Goal: Transaction & Acquisition: Purchase product/service

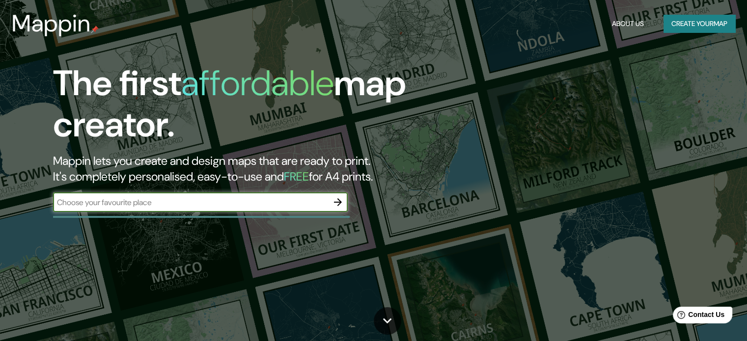
click at [177, 210] on div "​" at bounding box center [200, 202] width 295 height 20
paste input "HUANTINAMARCA"
drag, startPoint x: 171, startPoint y: 206, endPoint x: 0, endPoint y: 218, distance: 171.3
click at [0, 218] on div "The first affordable map creator. Mappin lets you create and design maps that a…" at bounding box center [373, 170] width 747 height 341
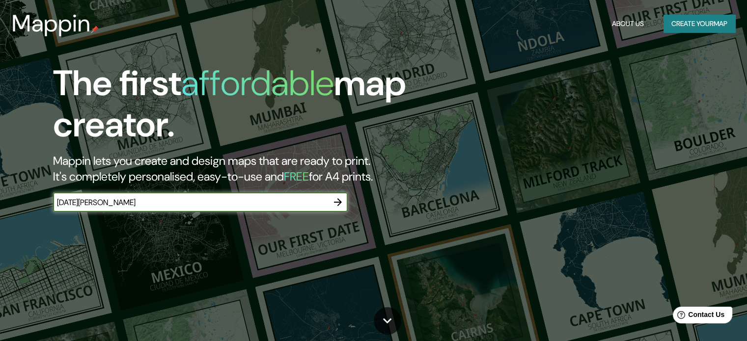
type input "[DATE][PERSON_NAME]"
click at [336, 201] on icon "button" at bounding box center [338, 202] width 12 height 12
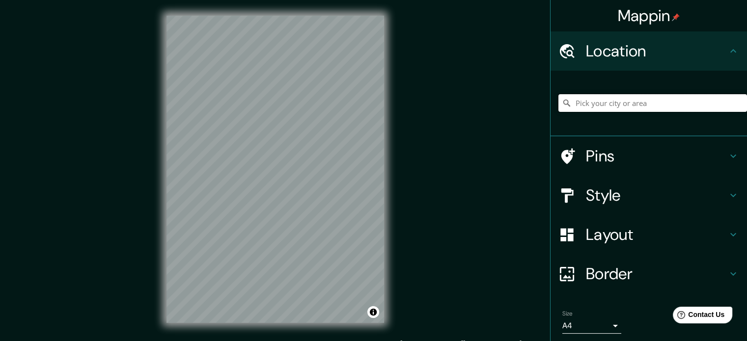
click at [593, 97] on input "Pick your city or area" at bounding box center [652, 103] width 189 height 18
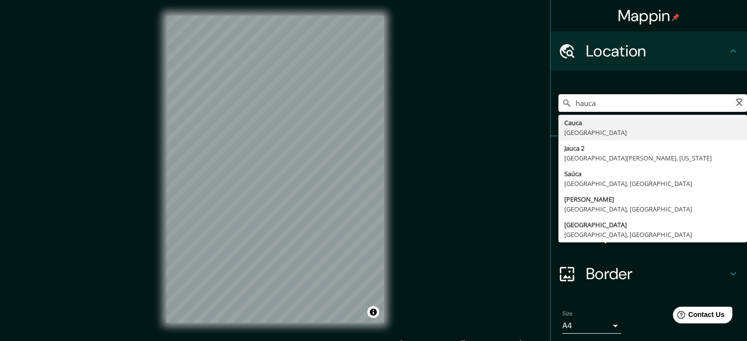
paste input "HUANTINAMARCA"
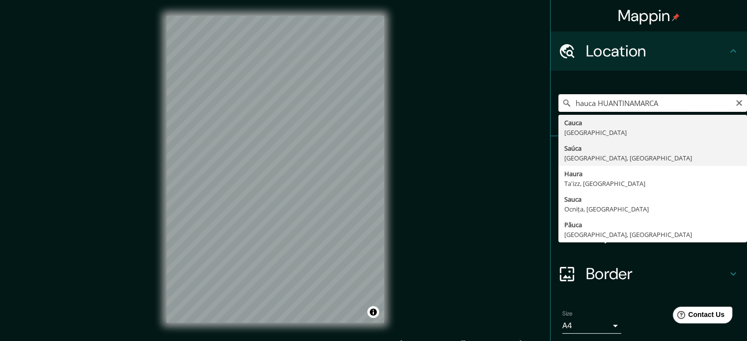
type input "hauca HUANTINAMARCA"
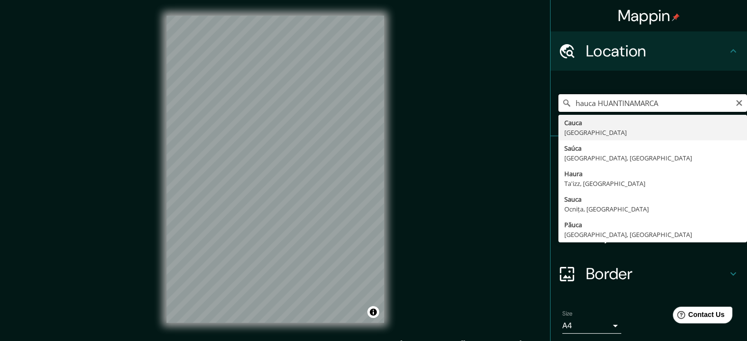
drag, startPoint x: 663, startPoint y: 98, endPoint x: 533, endPoint y: 116, distance: 130.9
click at [533, 116] on div "Mappin Location hauca [GEOGRAPHIC_DATA] [GEOGRAPHIC_DATA] [GEOGRAPHIC_DATA] [GE…" at bounding box center [373, 177] width 747 height 355
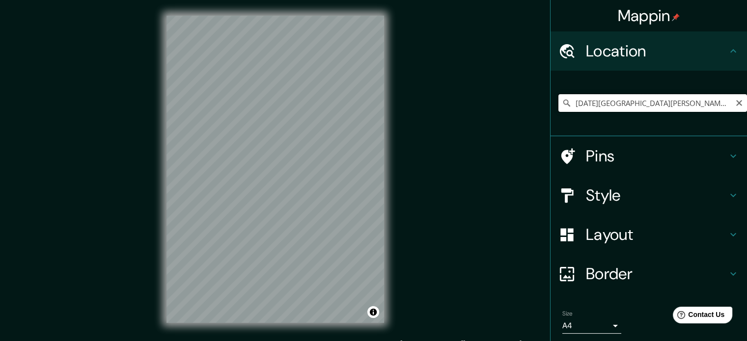
click at [694, 101] on input "[DATE][GEOGRAPHIC_DATA][PERSON_NAME], [GEOGRAPHIC_DATA], [GEOGRAPHIC_DATA]" at bounding box center [652, 103] width 189 height 18
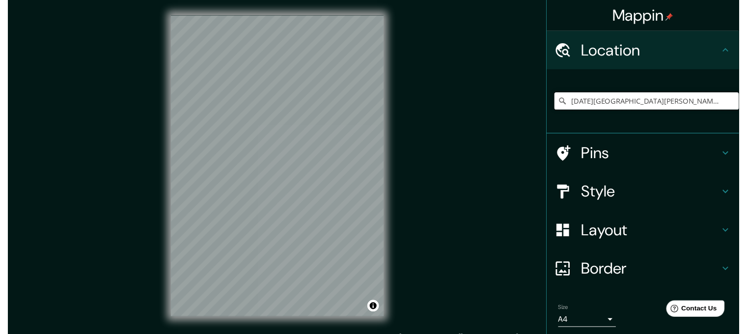
scroll to position [0, 0]
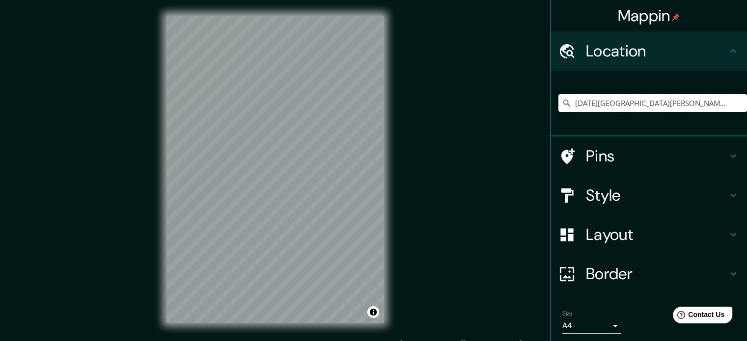
drag, startPoint x: 607, startPoint y: 105, endPoint x: 754, endPoint y: 76, distance: 149.2
click at [746, 76] on html "Mappin Location [DATE][GEOGRAPHIC_DATA][PERSON_NAME], [GEOGRAPHIC_DATA], [GEOGR…" at bounding box center [373, 170] width 747 height 341
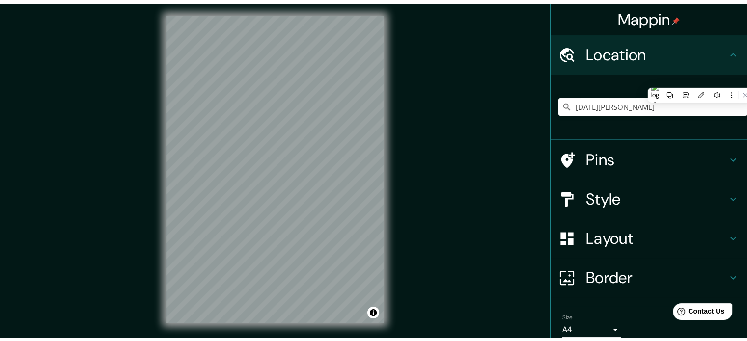
scroll to position [0, 0]
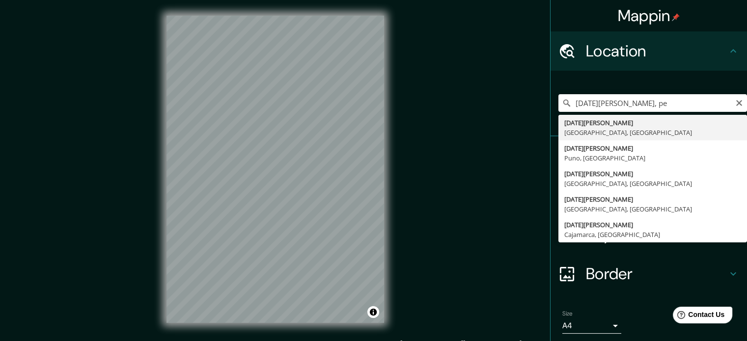
type input "[GEOGRAPHIC_DATA][PERSON_NAME], [GEOGRAPHIC_DATA], [GEOGRAPHIC_DATA]"
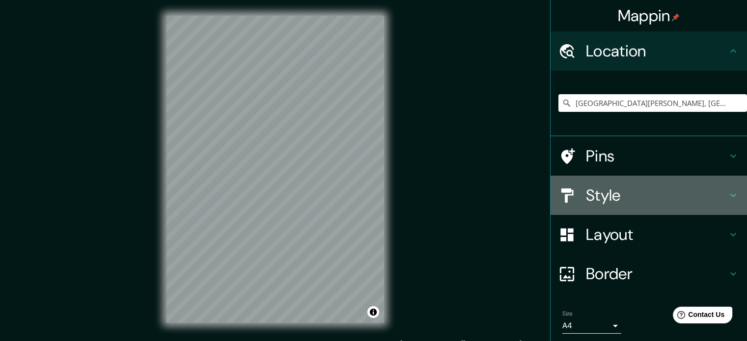
click at [625, 204] on h4 "Style" at bounding box center [656, 196] width 141 height 20
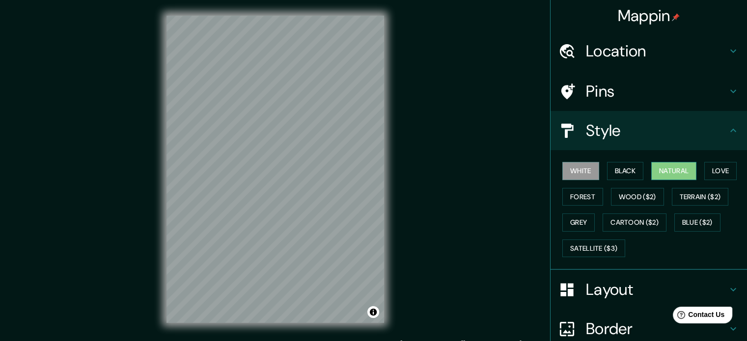
click at [660, 168] on button "Natural" at bounding box center [673, 171] width 45 height 18
click at [568, 171] on button "White" at bounding box center [580, 171] width 37 height 18
click at [581, 245] on button "Satellite ($3)" at bounding box center [593, 249] width 63 height 18
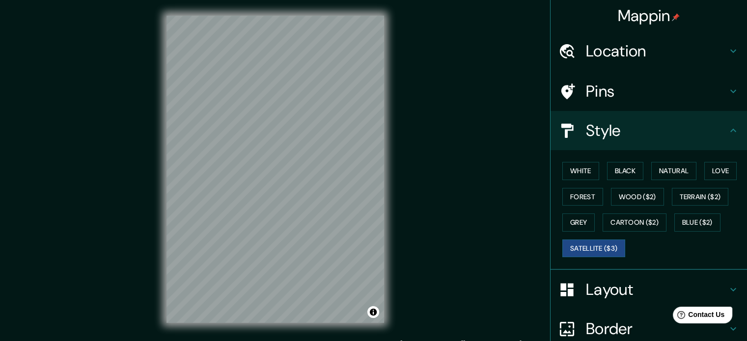
scroll to position [13, 0]
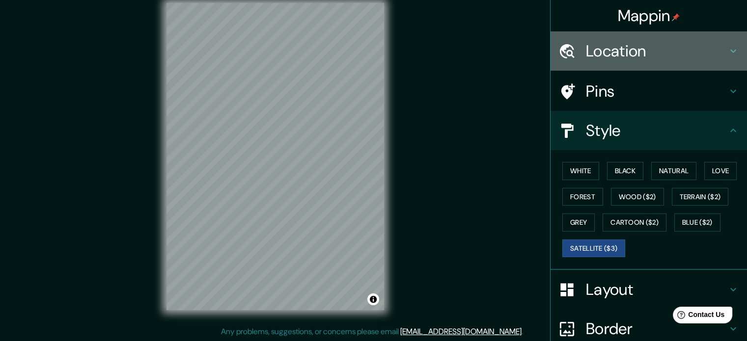
click at [623, 43] on h4 "Location" at bounding box center [656, 51] width 141 height 20
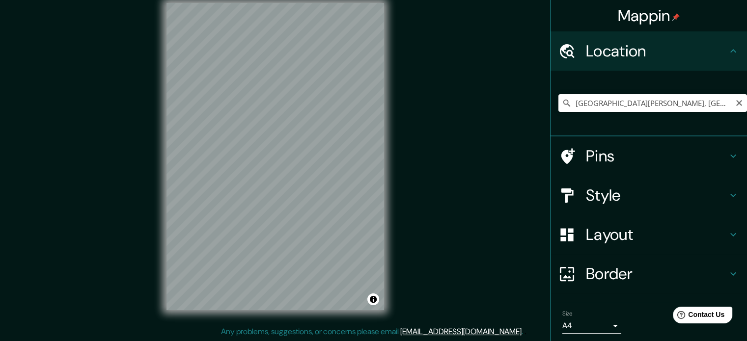
click at [697, 107] on input "[GEOGRAPHIC_DATA][PERSON_NAME], [GEOGRAPHIC_DATA], [GEOGRAPHIC_DATA]" at bounding box center [652, 103] width 189 height 18
click at [628, 198] on h4 "Style" at bounding box center [656, 196] width 141 height 20
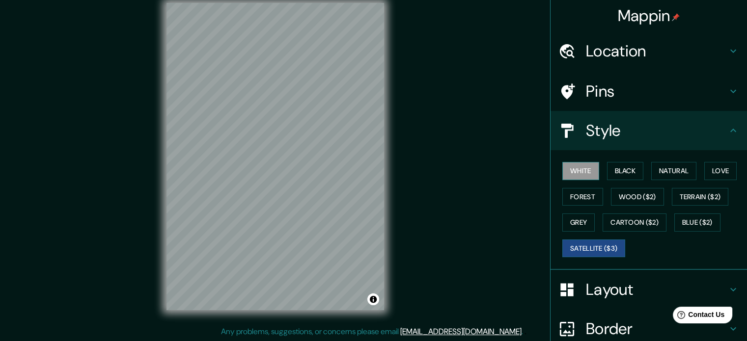
click at [589, 173] on button "White" at bounding box center [580, 171] width 37 height 18
click at [625, 163] on button "Black" at bounding box center [625, 171] width 37 height 18
click at [577, 172] on button "White" at bounding box center [580, 171] width 37 height 18
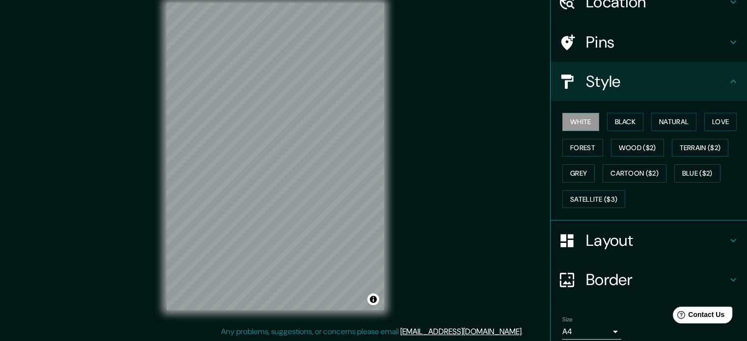
click at [621, 239] on h4 "Layout" at bounding box center [656, 241] width 141 height 20
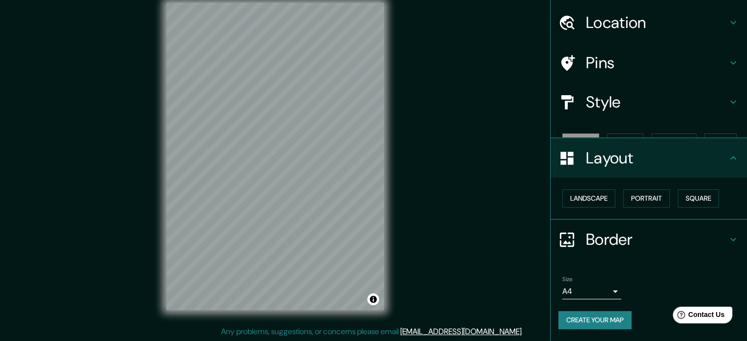
scroll to position [11, 0]
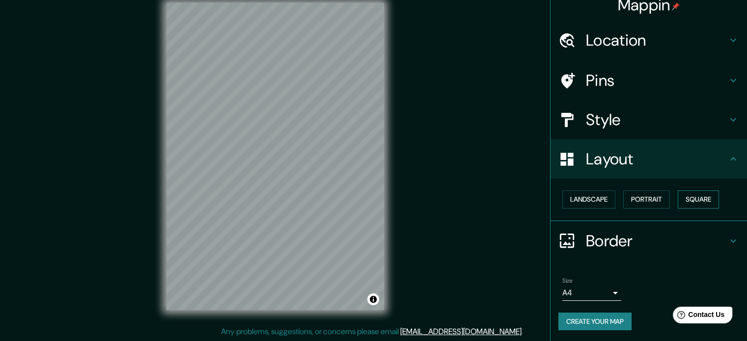
click at [703, 201] on button "Square" at bounding box center [698, 200] width 41 height 18
